Goal: Feedback & Contribution: Leave review/rating

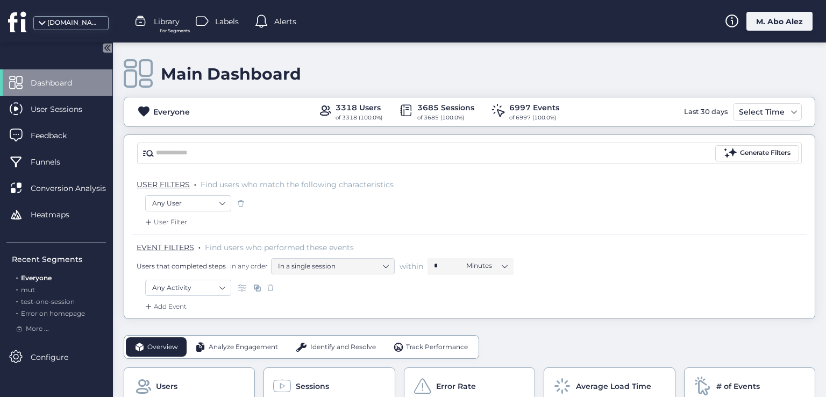
scroll to position [54, 0]
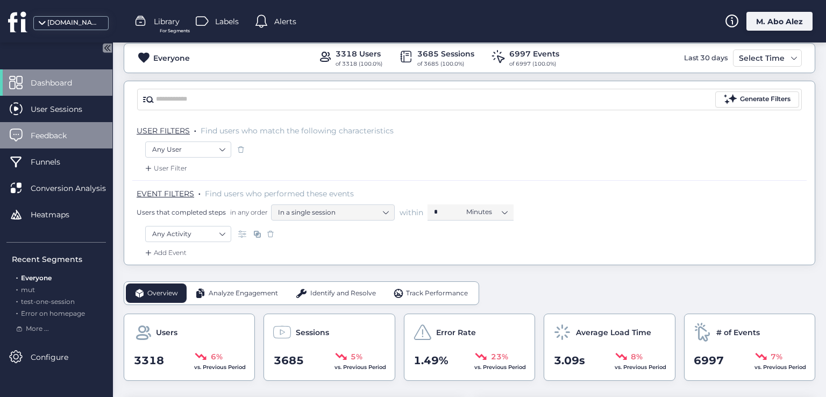
click at [62, 130] on span "Feedback" at bounding box center [57, 136] width 52 height 12
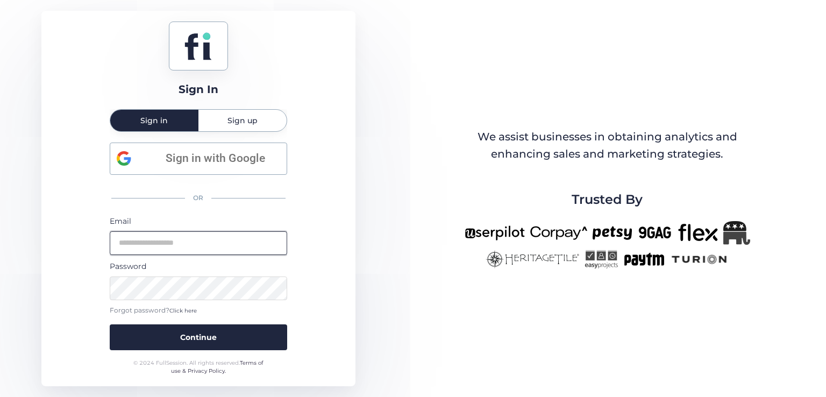
click at [236, 249] on input "email" at bounding box center [198, 243] width 177 height 24
type input "**********"
click at [110, 324] on button "Continue" at bounding box center [198, 337] width 177 height 26
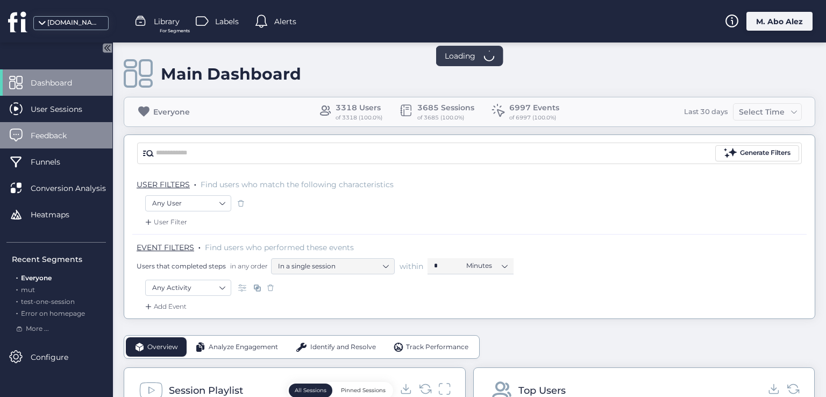
click at [54, 136] on span "Feedback" at bounding box center [57, 136] width 52 height 12
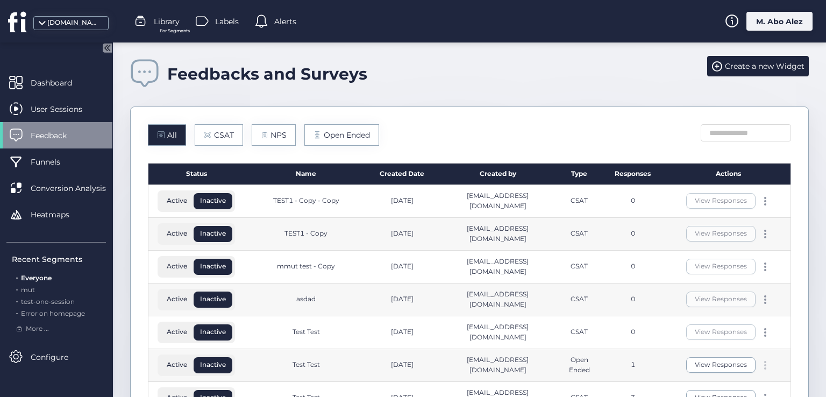
click at [764, 367] on span at bounding box center [765, 368] width 2 height 2
click at [722, 345] on div "Edit" at bounding box center [708, 346] width 52 height 12
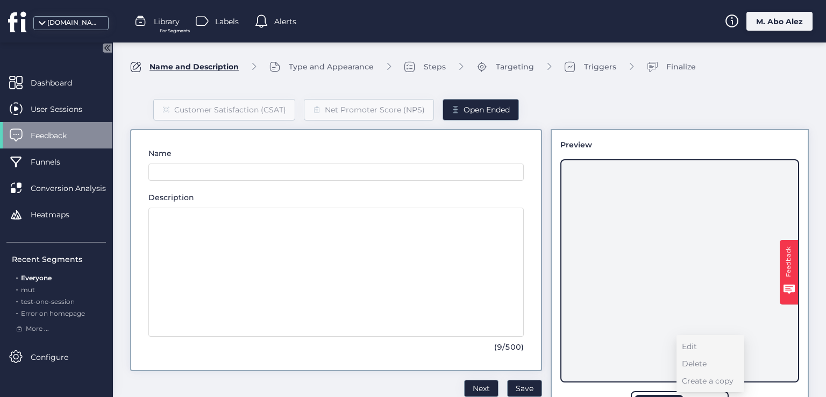
click at [67, 136] on span "Feedback" at bounding box center [57, 136] width 52 height 12
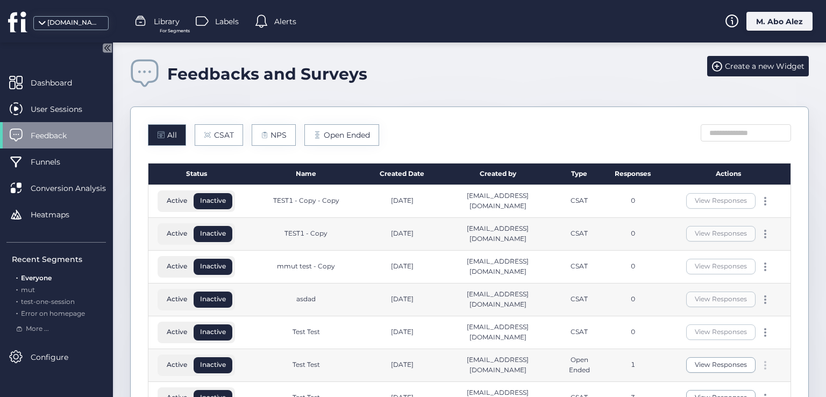
click at [764, 367] on span at bounding box center [765, 368] width 2 height 2
click at [701, 349] on div "Edit" at bounding box center [708, 346] width 52 height 12
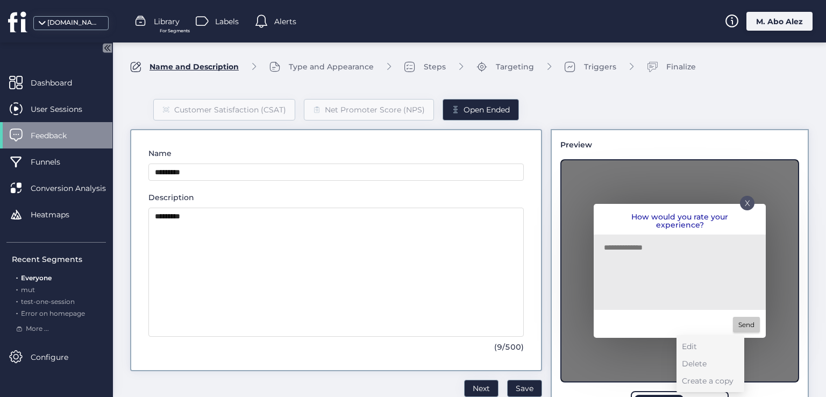
click at [540, 124] on div "Customer Satisfaction (CSAT) Net Promoter Score (NPS) Open Ended Name *********…" at bounding box center [469, 255] width 679 height 347
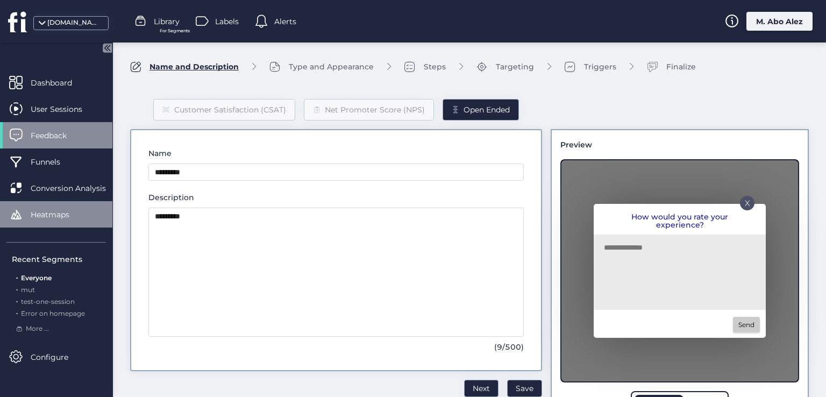
click at [70, 212] on span "Heatmaps" at bounding box center [58, 215] width 55 height 12
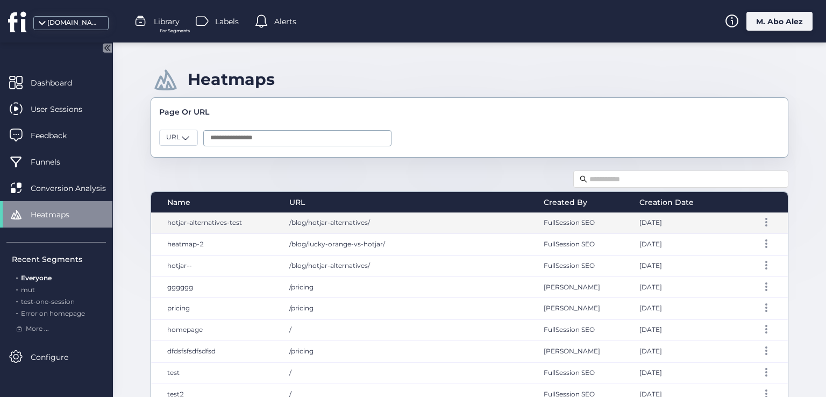
click at [347, 221] on span "/blog/hotjar-alternatives/" at bounding box center [329, 222] width 81 height 8
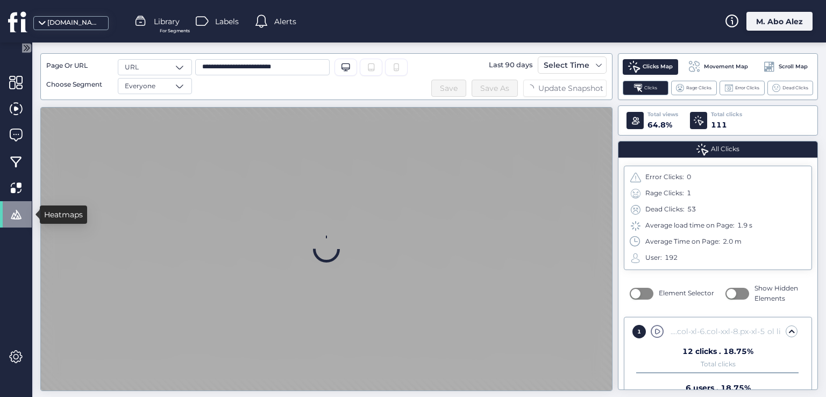
click at [11, 211] on span at bounding box center [15, 214] width 13 height 13
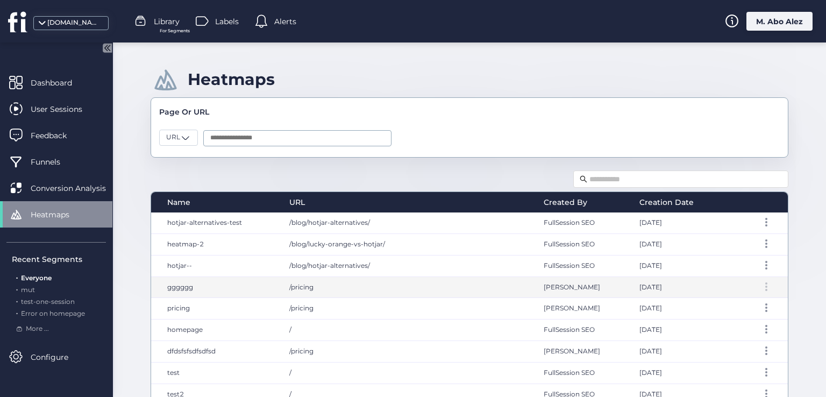
click at [761, 282] on div at bounding box center [766, 286] width 11 height 9
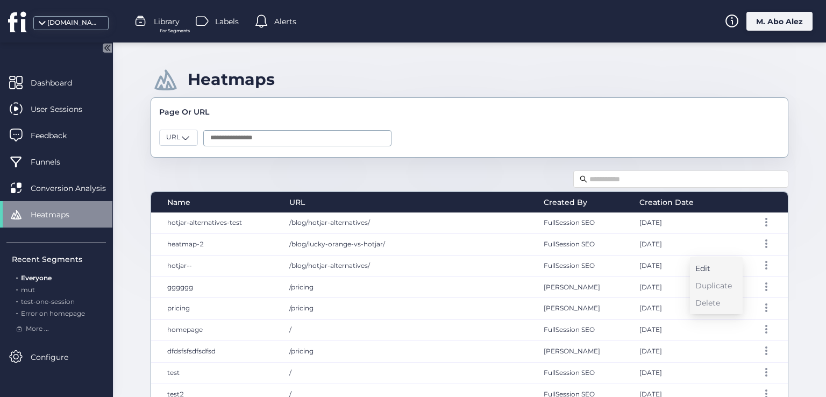
click at [706, 270] on div "Edit" at bounding box center [713, 268] width 37 height 12
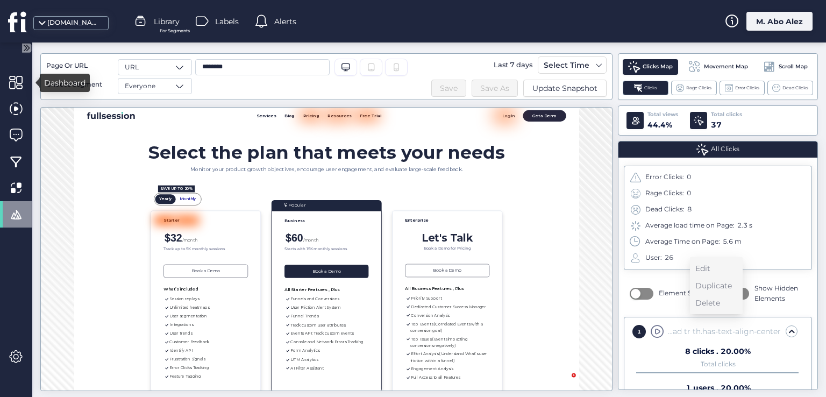
scroll to position [17, 0]
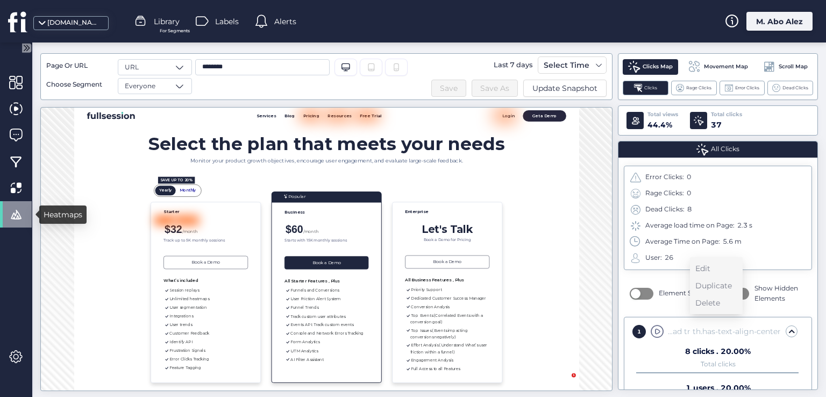
click at [12, 209] on span at bounding box center [15, 214] width 13 height 13
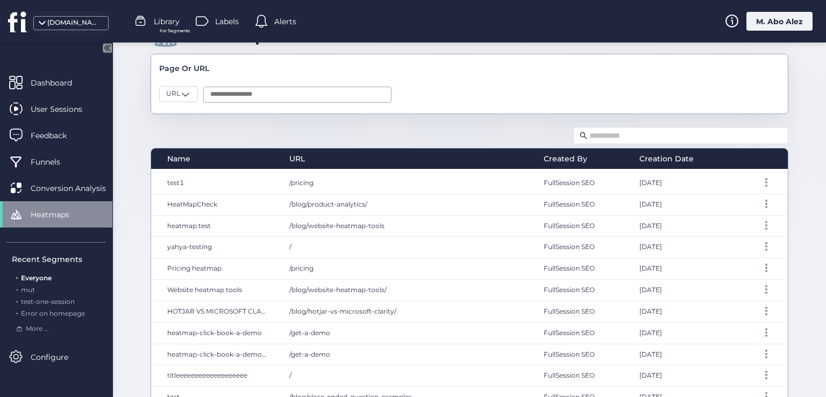
scroll to position [79, 0]
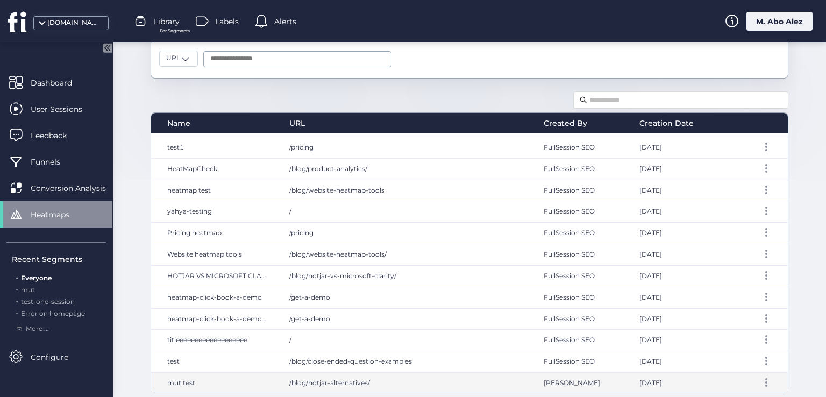
click at [297, 380] on span "/blog/hotjar-alternatives/" at bounding box center [329, 383] width 81 height 8
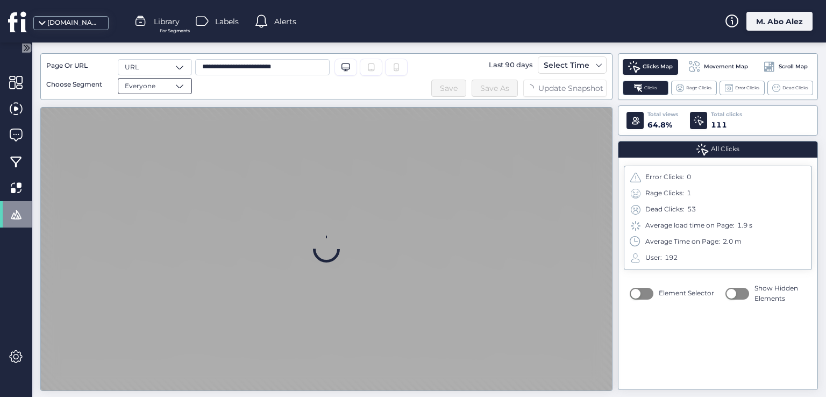
click at [185, 89] on div "Everyone" at bounding box center [155, 86] width 74 height 16
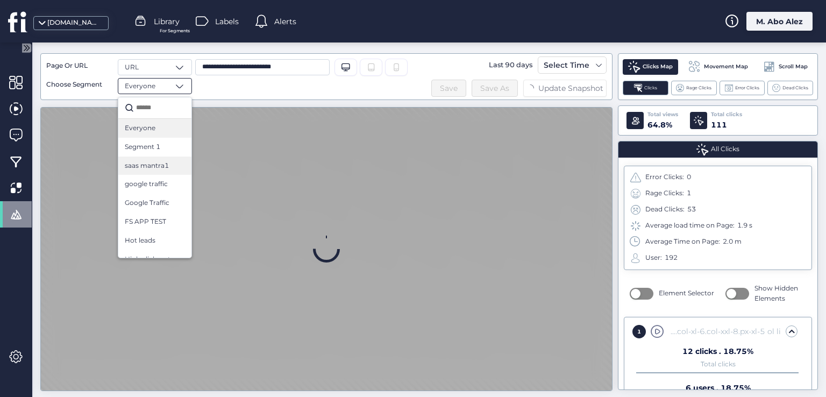
click at [161, 158] on div "saas mantra1" at bounding box center [154, 165] width 73 height 19
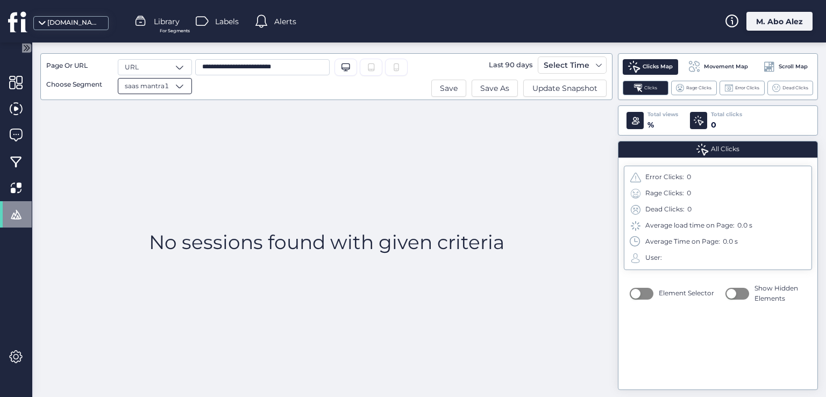
click at [176, 81] on span at bounding box center [179, 86] width 11 height 11
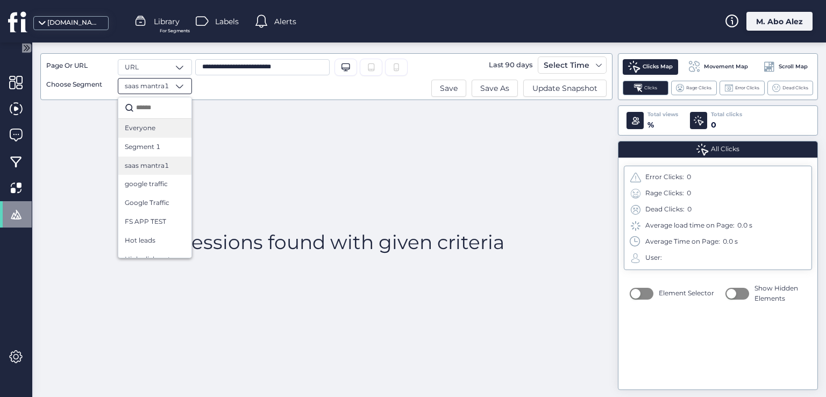
click at [164, 132] on div "Everyone" at bounding box center [155, 128] width 60 height 10
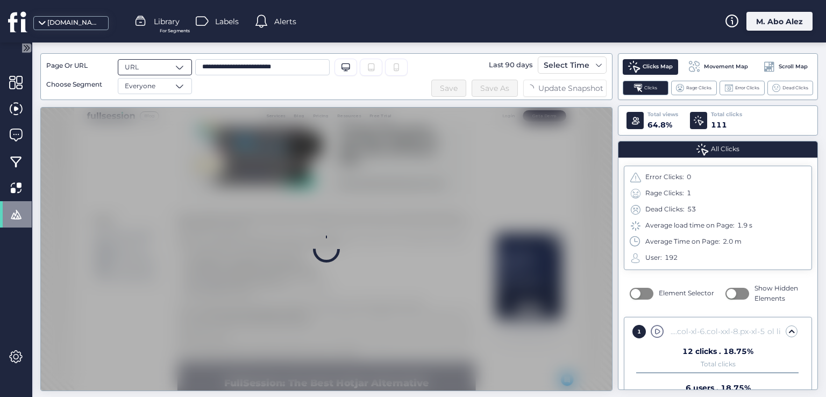
scroll to position [76, 0]
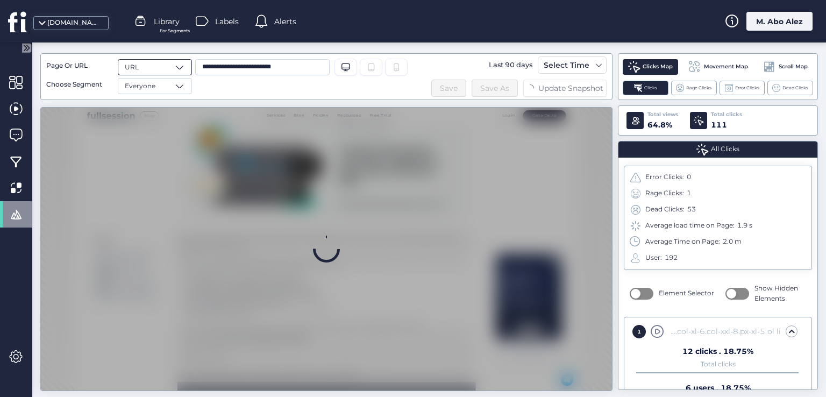
click at [176, 59] on div "URL" at bounding box center [155, 67] width 74 height 16
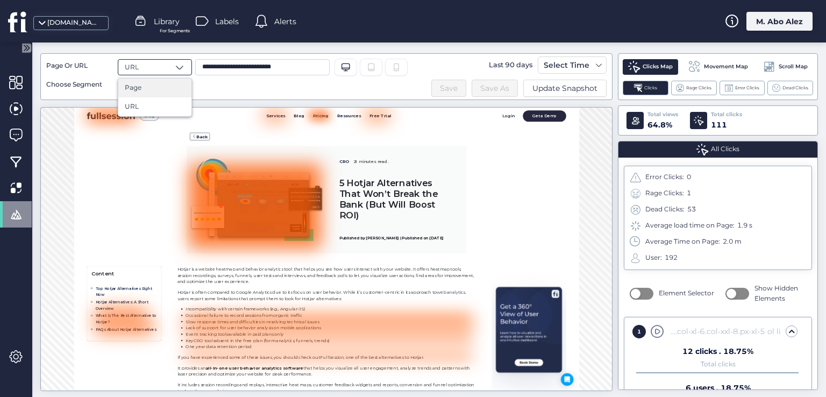
click at [164, 88] on div "Page" at bounding box center [155, 88] width 60 height 10
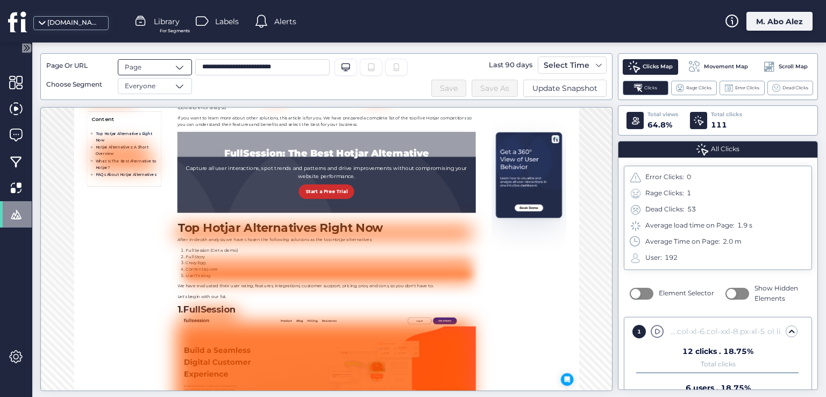
scroll to position [631, 0]
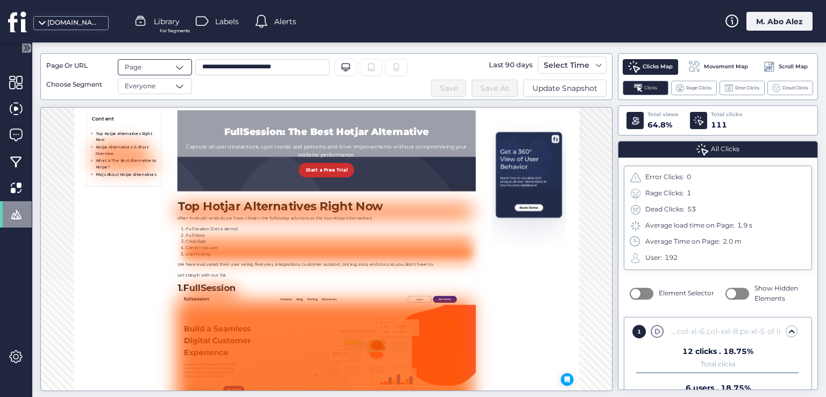
click at [174, 65] on div "Page" at bounding box center [155, 67] width 74 height 16
click at [167, 104] on div "URL" at bounding box center [155, 107] width 60 height 10
click at [285, 64] on input "**********" at bounding box center [262, 67] width 134 height 16
click at [368, 69] on icon "Tablet" at bounding box center [371, 67] width 9 height 9
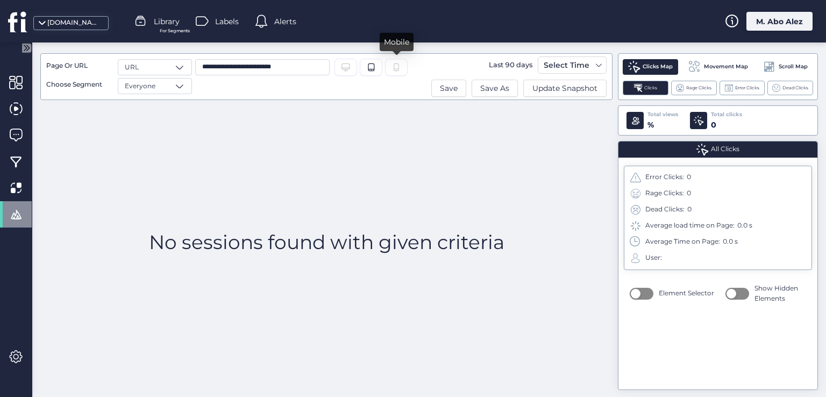
click at [392, 63] on icon at bounding box center [396, 67] width 9 height 9
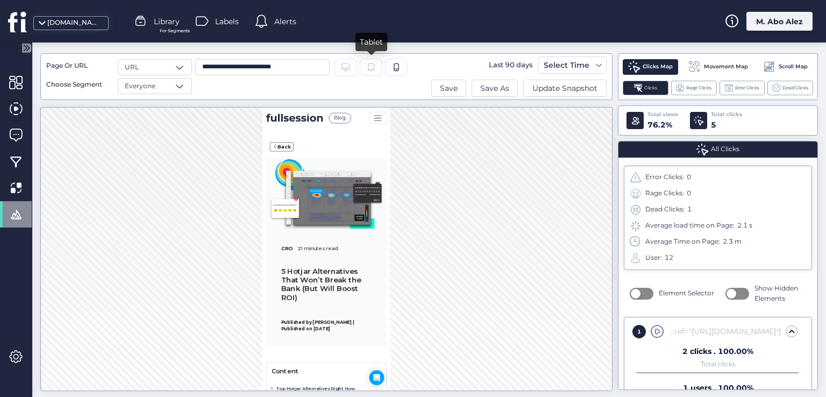
scroll to position [0, 0]
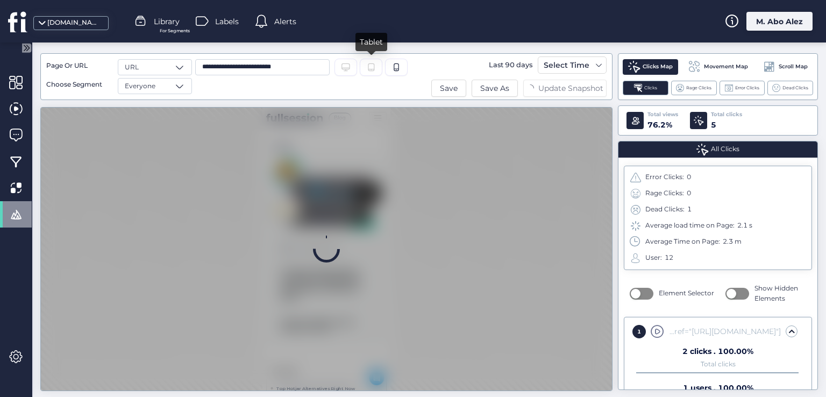
click at [368, 67] on icon at bounding box center [371, 67] width 6 height 8
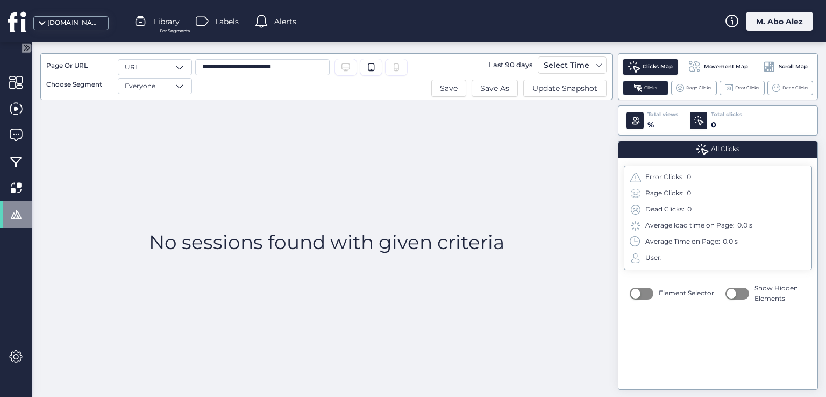
click at [20, 214] on span at bounding box center [15, 214] width 13 height 13
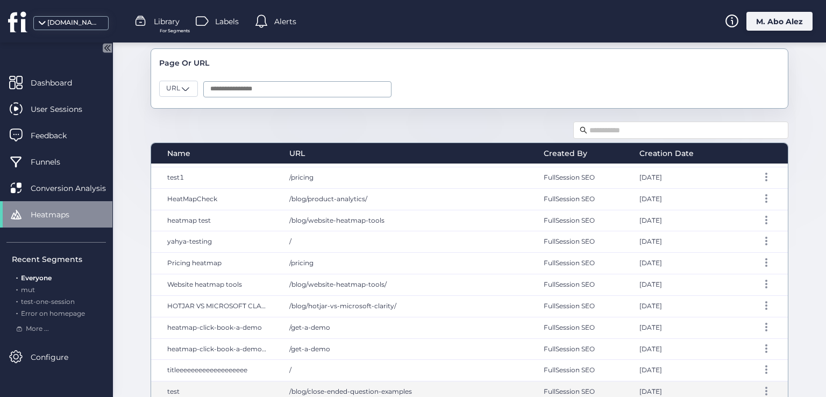
scroll to position [79, 0]
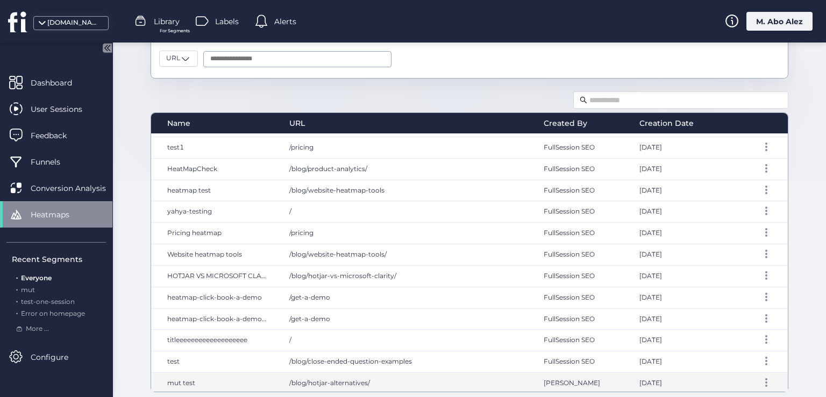
click at [346, 379] on span "/blog/hotjar-alternatives/" at bounding box center [329, 383] width 81 height 8
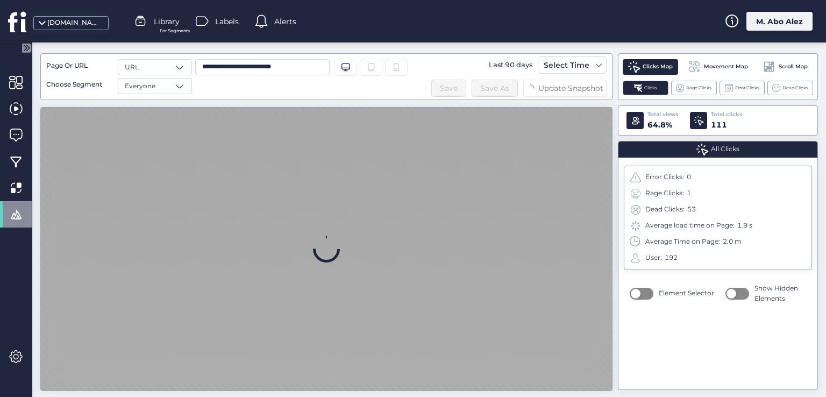
click at [374, 67] on icon "Tablet" at bounding box center [371, 67] width 9 height 9
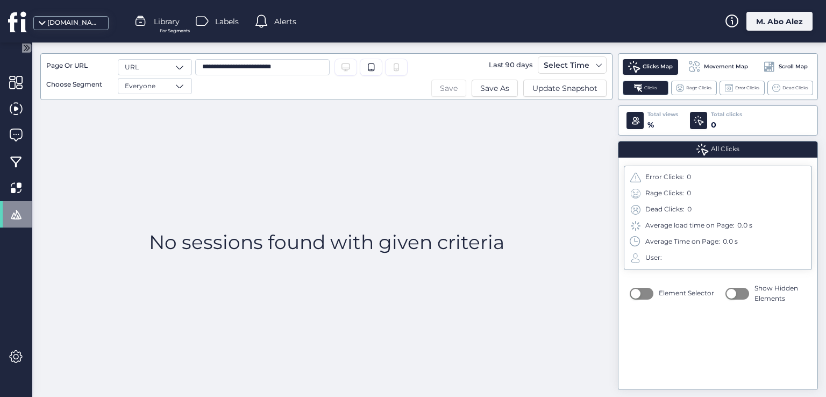
click at [453, 85] on span "Save" at bounding box center [449, 88] width 18 height 12
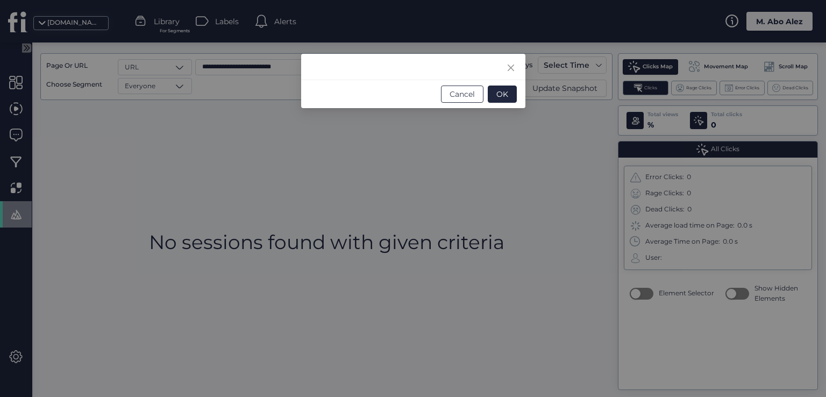
click at [469, 100] on button "Cancel" at bounding box center [462, 93] width 42 height 17
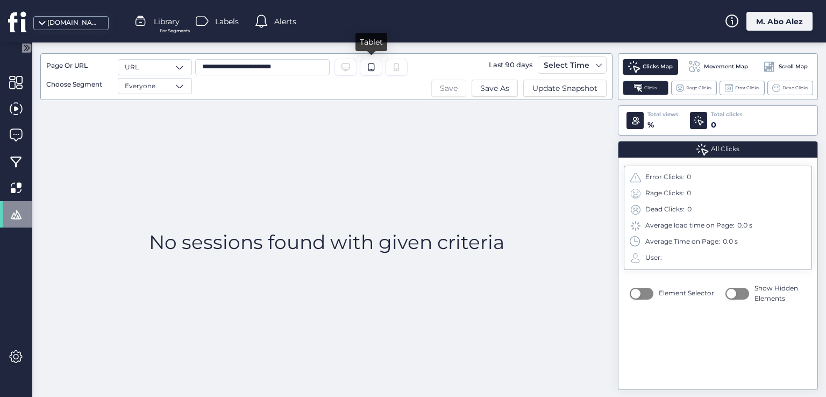
click at [447, 93] on span "Save" at bounding box center [449, 88] width 18 height 12
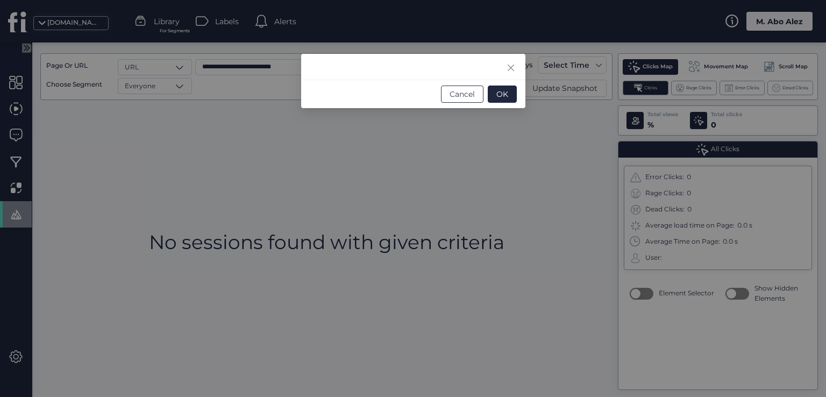
click at [468, 94] on span "Cancel" at bounding box center [461, 94] width 25 height 12
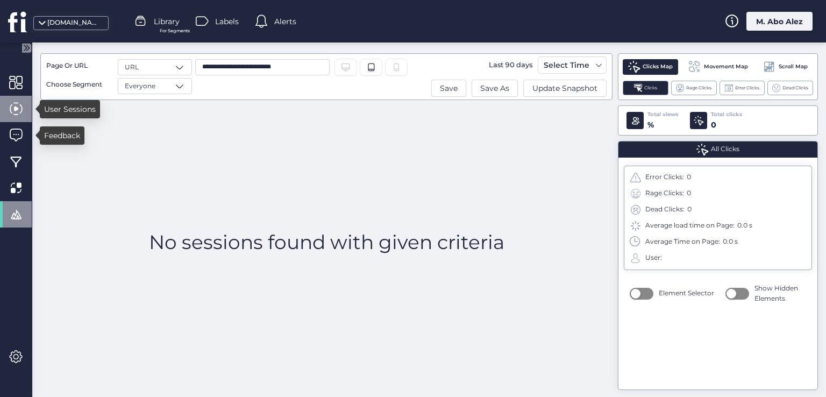
click at [21, 110] on span at bounding box center [15, 108] width 13 height 13
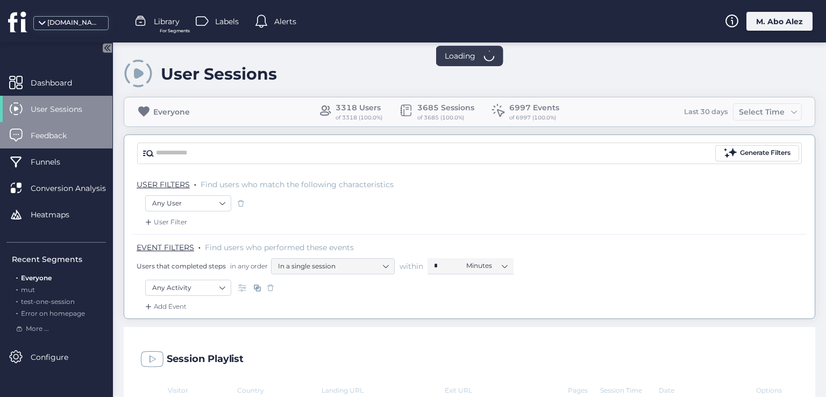
click at [19, 130] on span at bounding box center [15, 134] width 13 height 13
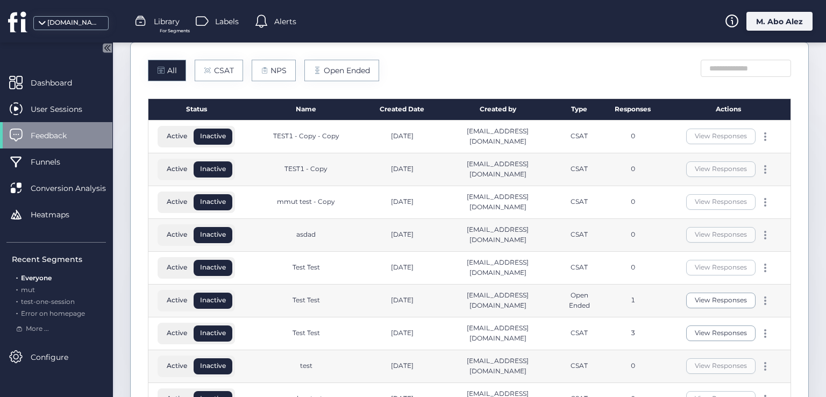
scroll to position [161, 0]
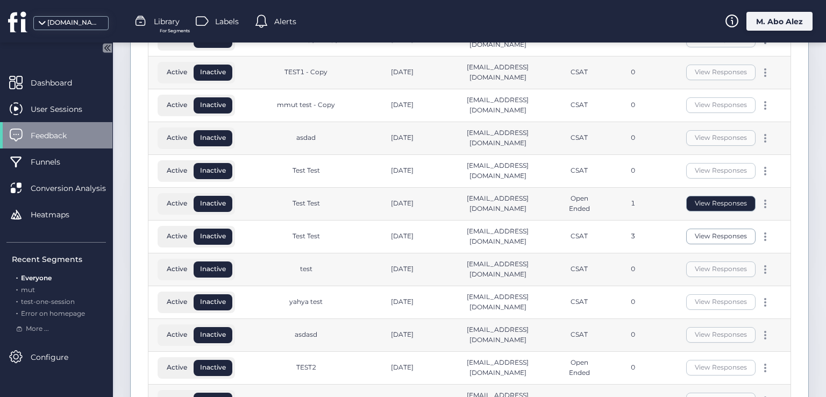
click at [709, 205] on button "View Responses" at bounding box center [720, 204] width 69 height 16
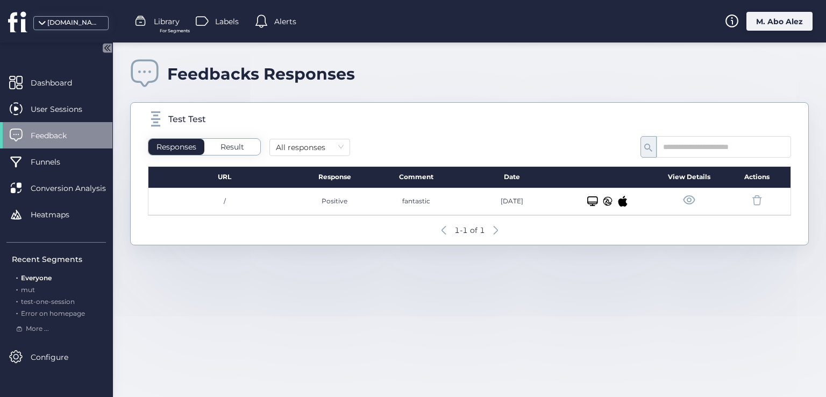
click at [686, 195] on span at bounding box center [688, 200] width 13 height 13
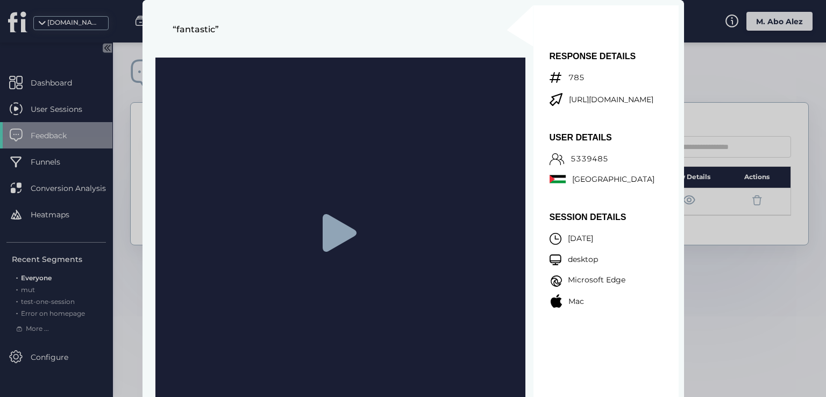
click at [327, 224] on icon at bounding box center [339, 233] width 34 height 38
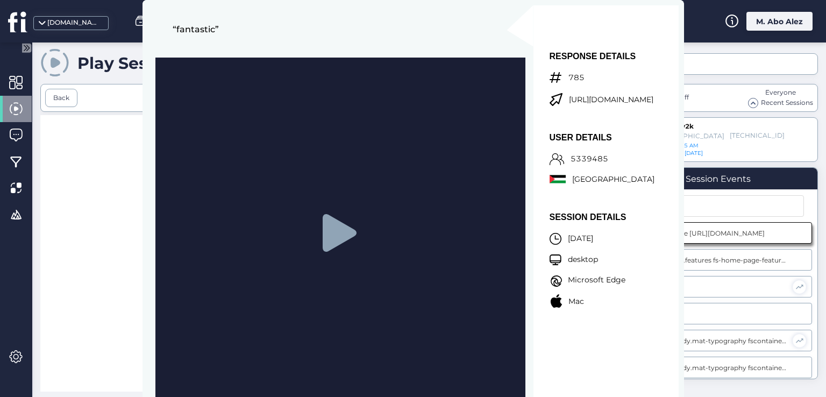
click at [133, 180] on div at bounding box center [326, 262] width 572 height 295
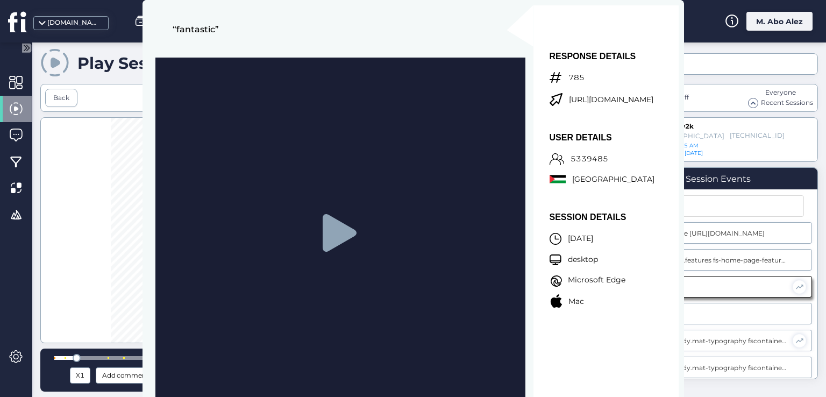
click at [708, 52] on div "Play Sessions Session Replay HeatMaps Back url: 1/1 - [URL][DOMAIN_NAME] 1720 X…" at bounding box center [429, 219] width 794 height 354
